Goal: Task Accomplishment & Management: Manage account settings

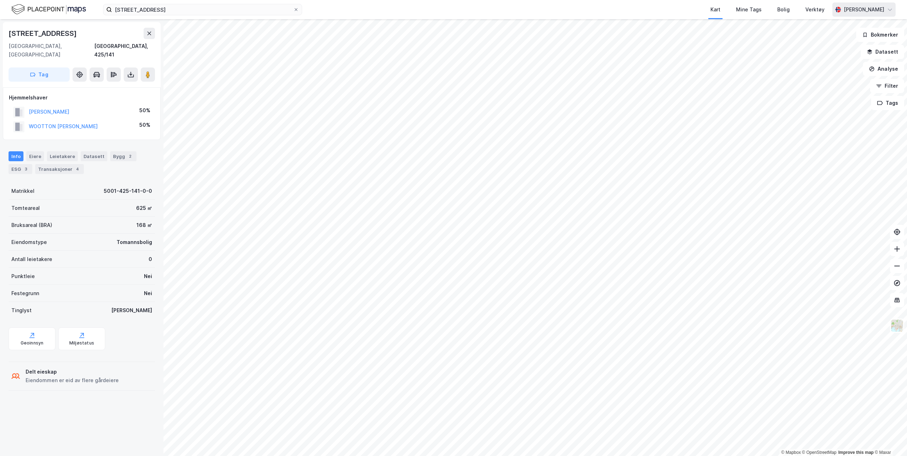
click at [851, 8] on div "[PERSON_NAME]" at bounding box center [864, 9] width 41 height 9
click at [834, 45] on div "Logg ut" at bounding box center [828, 43] width 19 height 9
